Goal: Find contact information: Find contact information

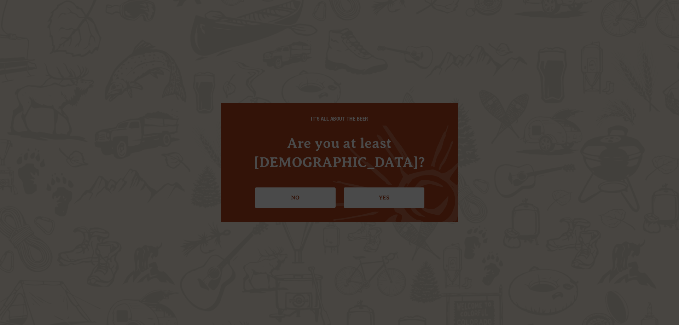
click at [298, 193] on link "No" at bounding box center [295, 198] width 81 height 21
click at [379, 190] on link "Yes" at bounding box center [384, 198] width 81 height 21
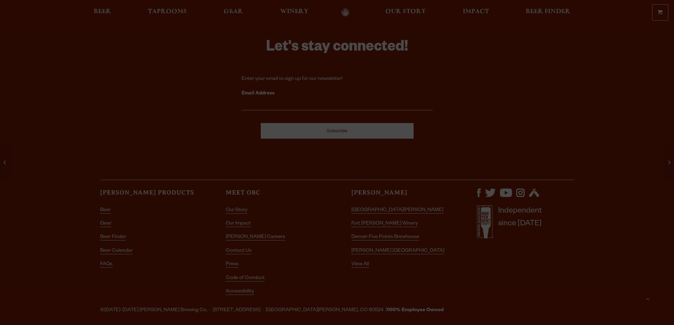
scroll to position [2529, 0]
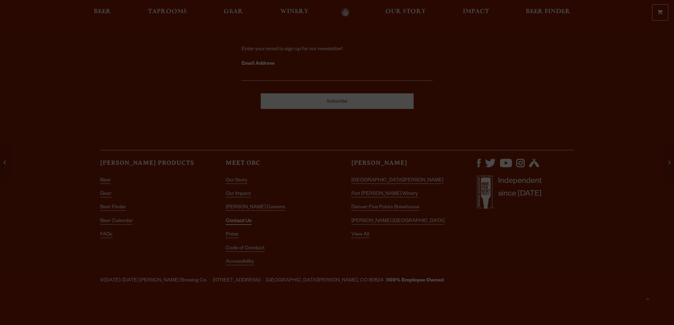
click at [238, 221] on link "Contact Us" at bounding box center [239, 222] width 26 height 6
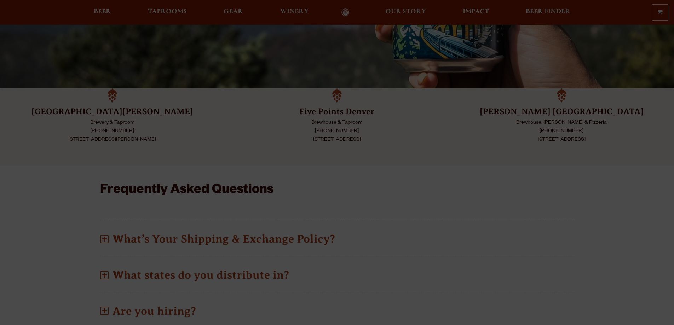
scroll to position [142, 0]
click at [106, 130] on p "Brewery & Taproom (970) 498-9070 800 East Lincoln Ave Fort Collins, CO 80524" at bounding box center [112, 131] width 189 height 25
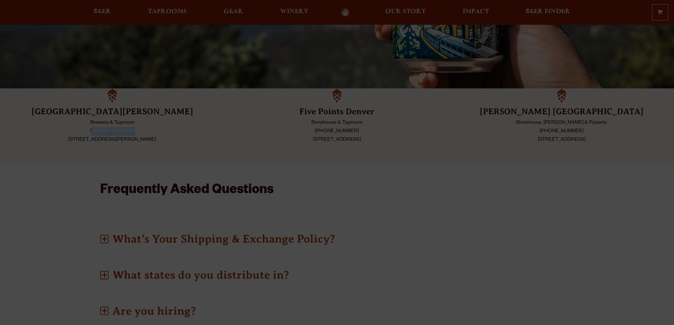
copy p "(970) 498-9070"
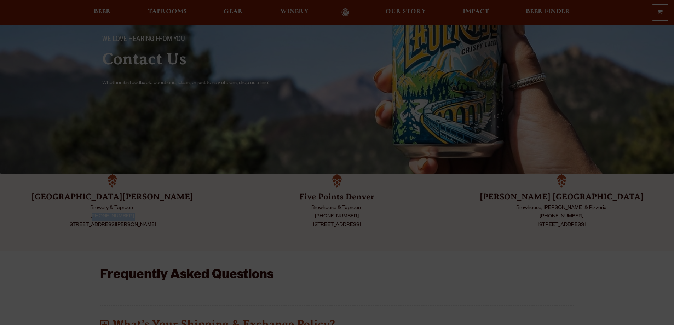
scroll to position [0, 0]
